Goal: Find specific page/section: Find specific page/section

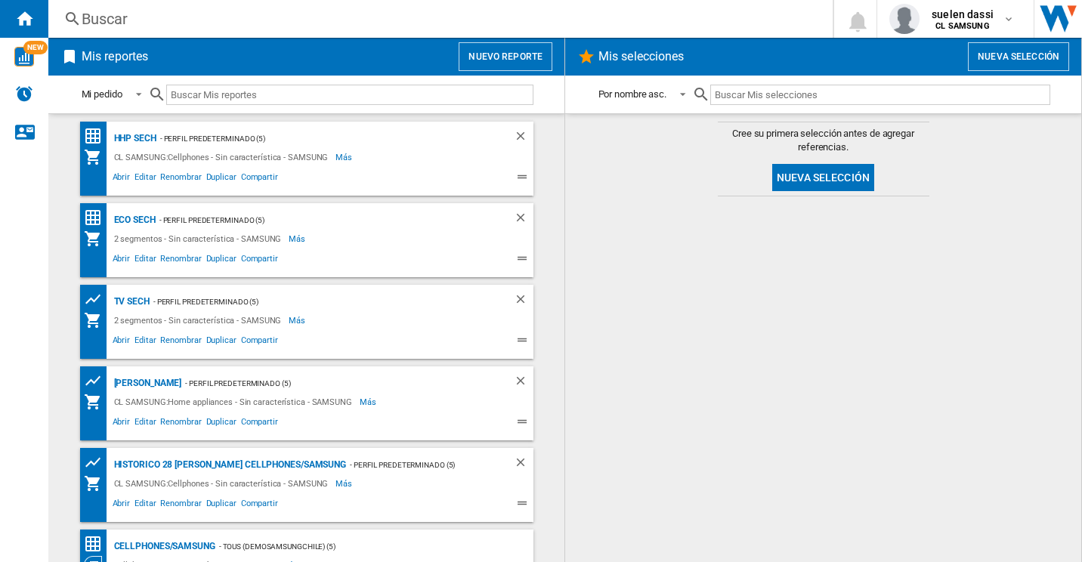
click at [147, 154] on div "CL SAMSUNG:Cellphones - Sin característica - SAMSUNG" at bounding box center [223, 157] width 226 height 18
click at [115, 176] on span "Abrir" at bounding box center [121, 179] width 23 height 18
